Goal: Entertainment & Leisure: Consume media (video, audio)

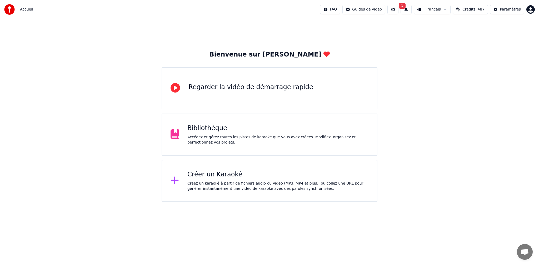
click at [227, 179] on div "Créer un Karaoké Créez un karaoké à partir de fichiers audio ou vidéo (MP3, MP4…" at bounding box center [277, 180] width 181 height 21
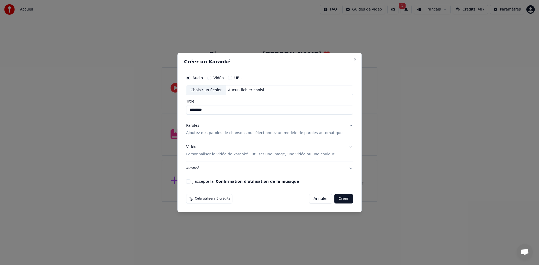
type input "*********"
click at [317, 200] on button "Annuler" at bounding box center [320, 198] width 23 height 9
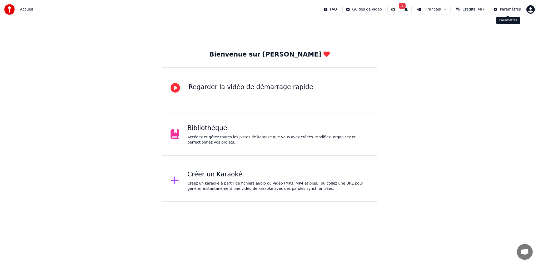
click at [508, 8] on div "Paramètres" at bounding box center [509, 9] width 21 height 5
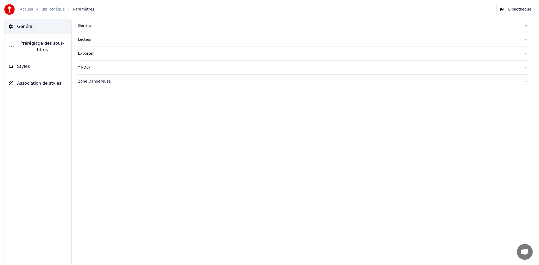
click at [83, 26] on div "Général" at bounding box center [299, 25] width 442 height 5
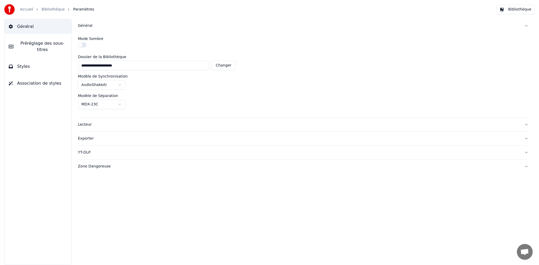
click at [85, 125] on div "Lecteur" at bounding box center [299, 124] width 442 height 5
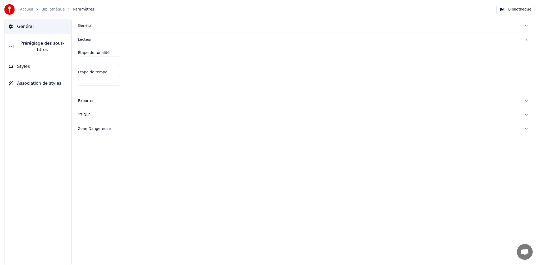
click at [32, 42] on span "Préréglage des sous-titres" at bounding box center [42, 46] width 49 height 13
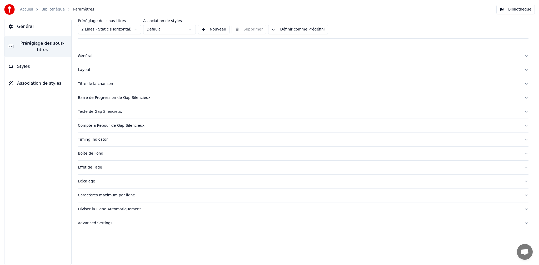
click at [21, 68] on span "Styles" at bounding box center [23, 66] width 13 height 6
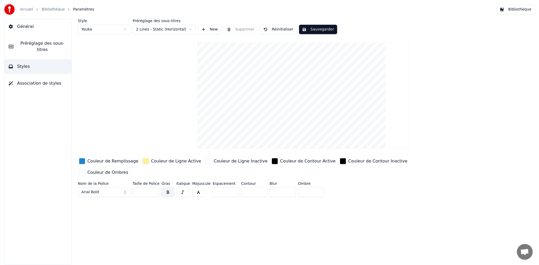
click at [27, 84] on span "Association de styles" at bounding box center [39, 83] width 44 height 6
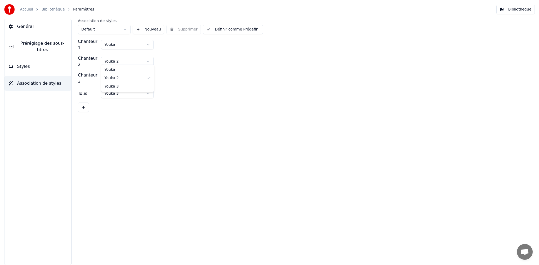
click at [148, 59] on html "Accueil Bibliothèque Paramètres Bibliothèque Général Préréglage des sous-titres…" at bounding box center [269, 132] width 539 height 265
click at [53, 10] on link "Bibliothèque" at bounding box center [53, 9] width 23 height 5
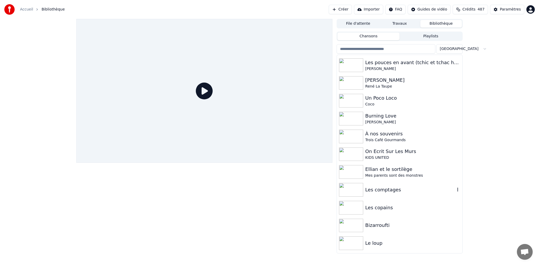
scroll to position [53, 0]
click at [364, 37] on button "Chansons" at bounding box center [368, 37] width 62 height 8
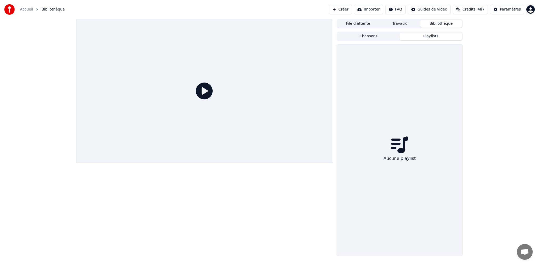
click at [423, 36] on button "Playlists" at bounding box center [430, 37] width 62 height 8
click at [434, 22] on button "Bibliothèque" at bounding box center [441, 24] width 42 height 8
click at [439, 23] on button "Bibliothèque" at bounding box center [441, 24] width 42 height 8
click at [402, 24] on button "Travaux" at bounding box center [400, 24] width 42 height 8
click at [359, 24] on button "File d'attente" at bounding box center [358, 24] width 42 height 8
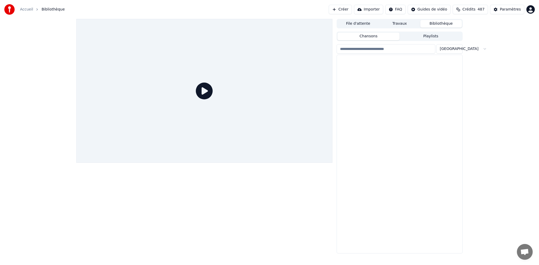
click at [439, 24] on button "Bibliothèque" at bounding box center [441, 24] width 42 height 8
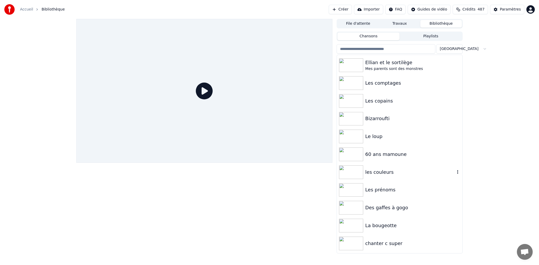
scroll to position [176, 0]
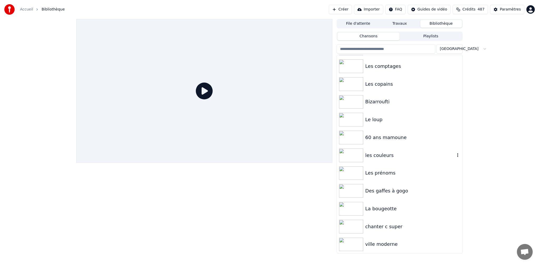
click at [376, 154] on div "les couleurs" at bounding box center [410, 155] width 90 height 7
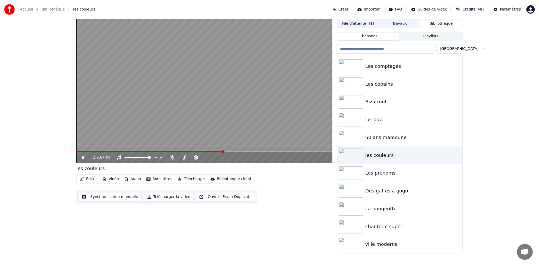
click at [224, 151] on span at bounding box center [222, 151] width 3 height 3
click at [196, 147] on div "1:57 / 4:09" at bounding box center [204, 91] width 256 height 144
click at [83, 158] on icon at bounding box center [82, 158] width 3 height 4
click at [237, 151] on span at bounding box center [236, 151] width 3 height 3
click at [195, 157] on span at bounding box center [195, 157] width 3 height 3
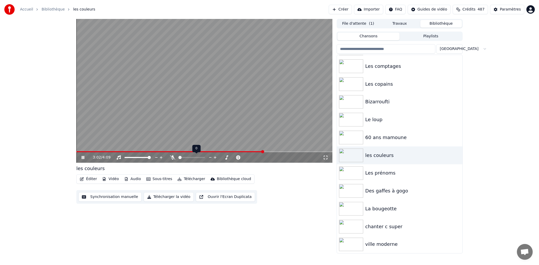
click at [178, 158] on span at bounding box center [179, 157] width 3 height 3
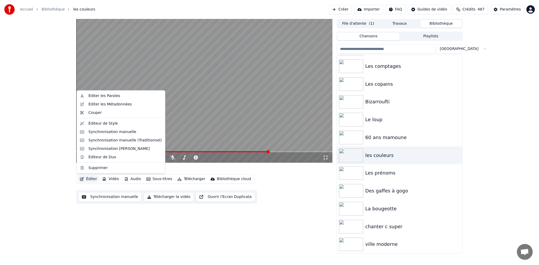
click at [89, 179] on button "Éditer" at bounding box center [88, 178] width 21 height 7
click at [99, 158] on div "Éditeur de Duo" at bounding box center [102, 156] width 28 height 5
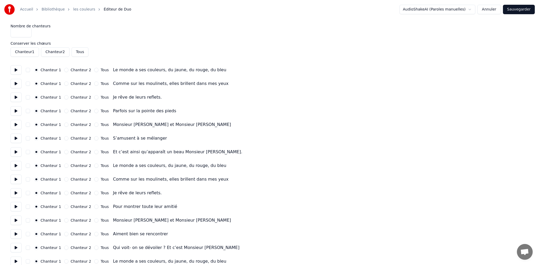
click at [49, 9] on link "Bibliothèque" at bounding box center [53, 9] width 23 height 5
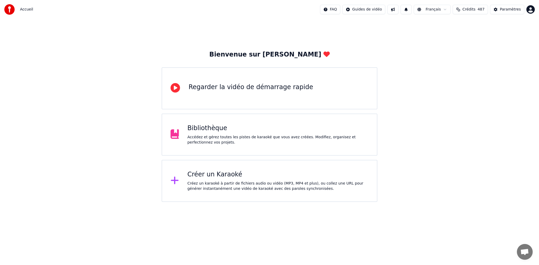
click at [202, 130] on div "Bibliothèque" at bounding box center [277, 128] width 181 height 8
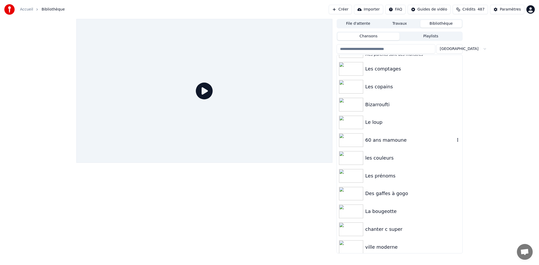
scroll to position [176, 0]
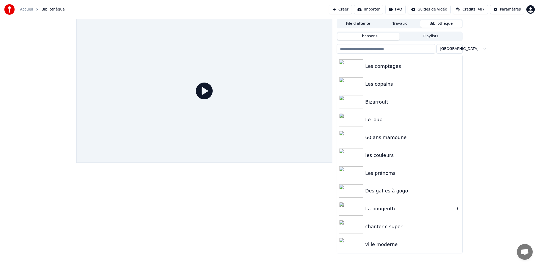
click at [376, 209] on div "La bougeotte" at bounding box center [410, 208] width 90 height 7
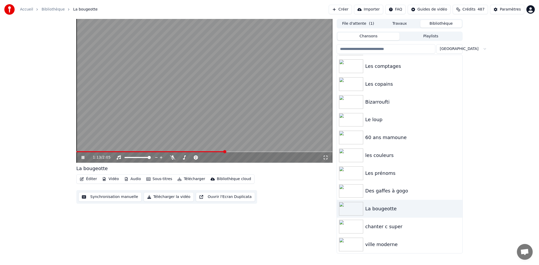
click at [226, 152] on span at bounding box center [224, 151] width 3 height 3
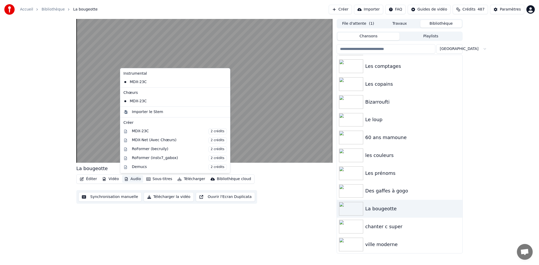
click at [133, 179] on button "Audio" at bounding box center [132, 178] width 21 height 7
click at [143, 140] on div "MDX-Net (Avec Chœurs) 2 crédits" at bounding box center [179, 141] width 95 height 6
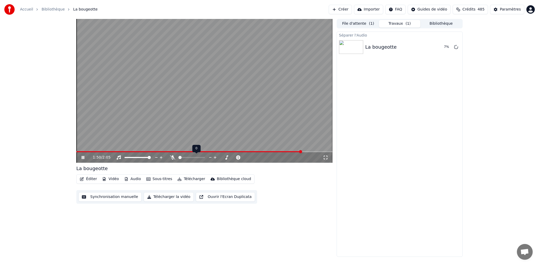
click at [178, 157] on span at bounding box center [179, 157] width 3 height 3
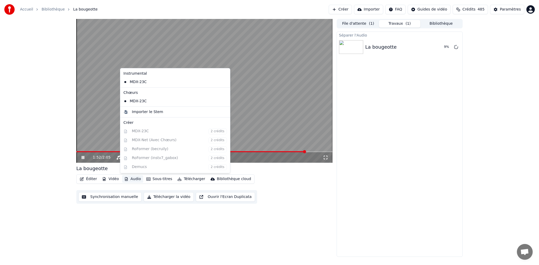
click at [134, 179] on button "Audio" at bounding box center [132, 178] width 21 height 7
